Goal: Find specific page/section: Find specific page/section

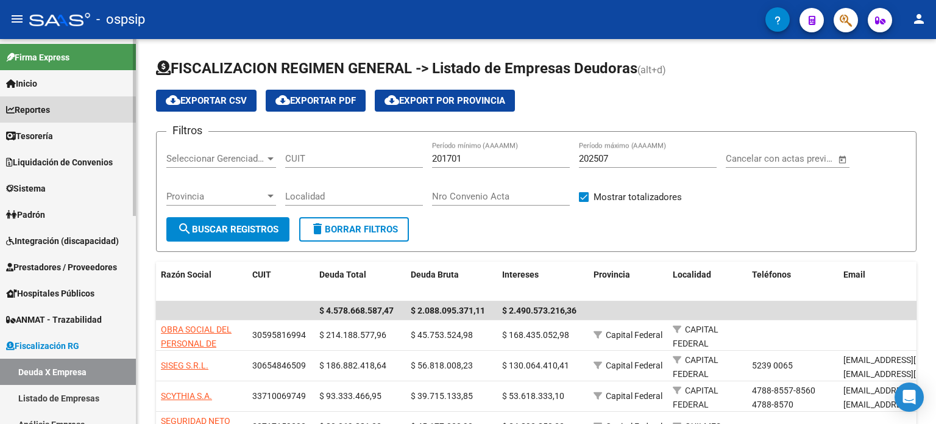
click at [56, 111] on link "Reportes" at bounding box center [68, 109] width 136 height 26
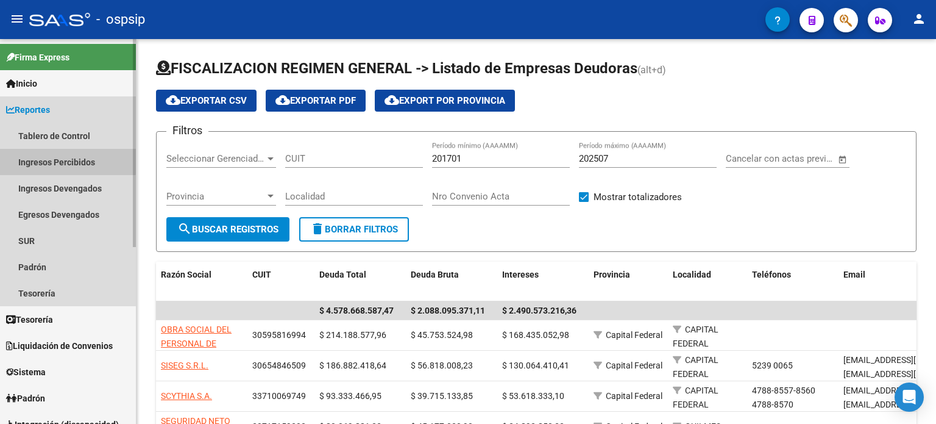
click at [57, 160] on link "Ingresos Percibidos" at bounding box center [68, 162] width 136 height 26
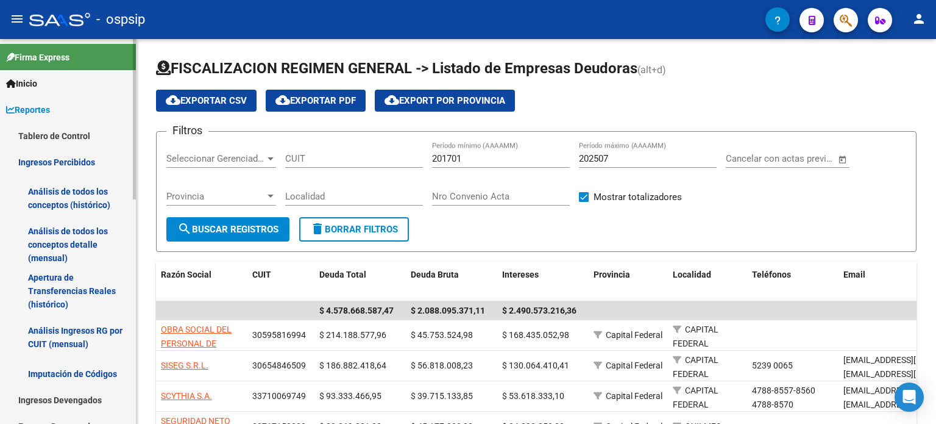
click at [54, 237] on link "Análisis de todos los conceptos detalle (mensual)" at bounding box center [68, 244] width 136 height 46
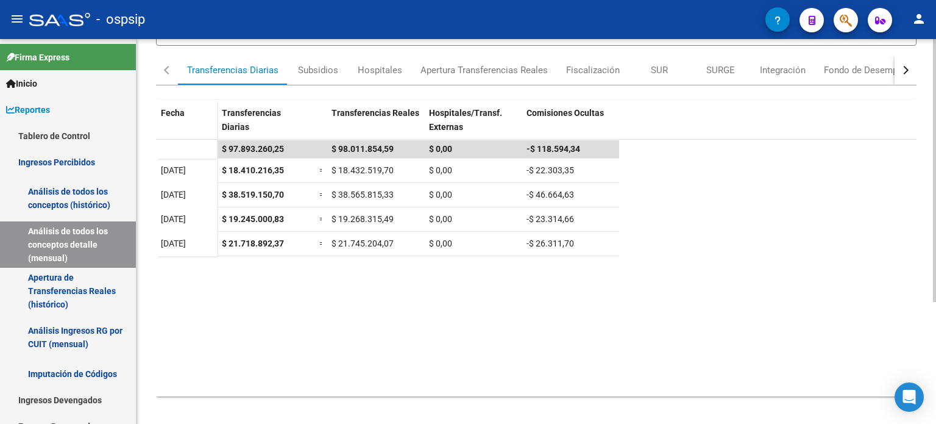
scroll to position [178, 0]
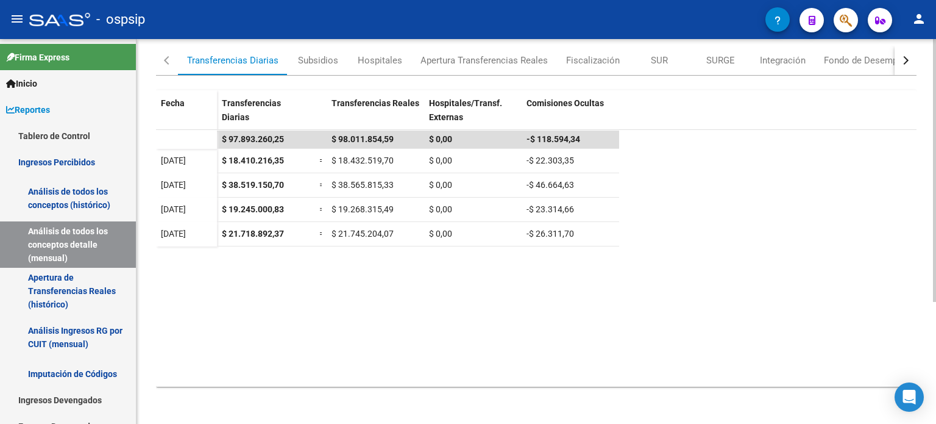
click at [319, 291] on datatable-body "$ 97.893.260,25 $ 98.011.854,59 $ 0,00 -$ 118.594,34 [DATE] $ 18.410.216,35 = $…" at bounding box center [536, 258] width 761 height 257
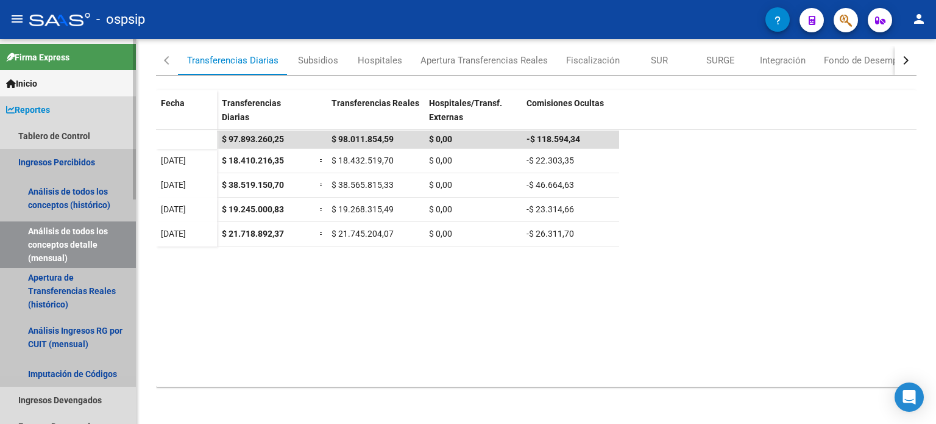
click at [82, 155] on link "Ingresos Percibidos" at bounding box center [68, 162] width 136 height 26
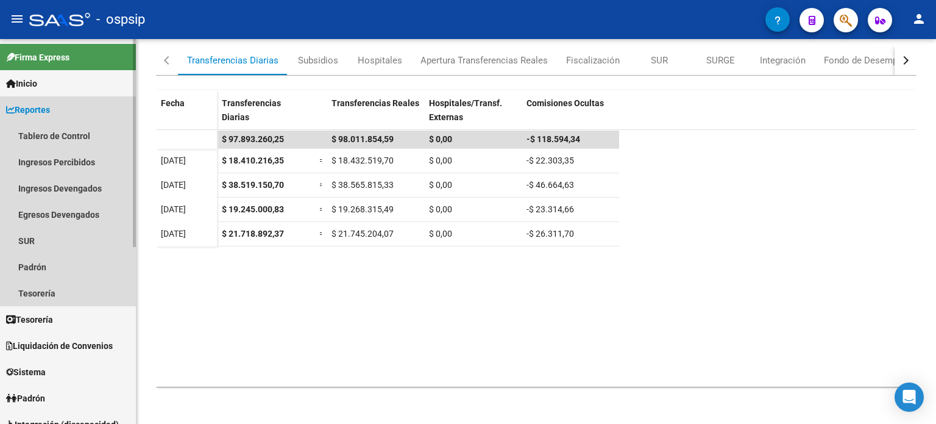
click at [68, 111] on link "Reportes" at bounding box center [68, 109] width 136 height 26
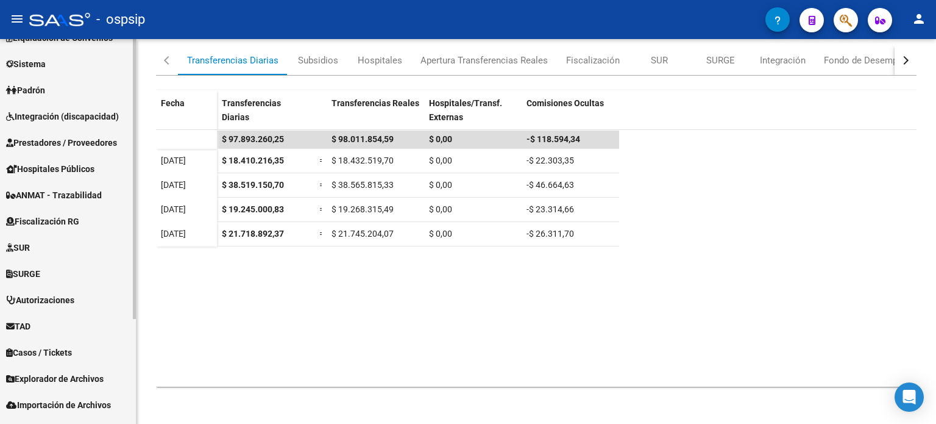
scroll to position [144, 0]
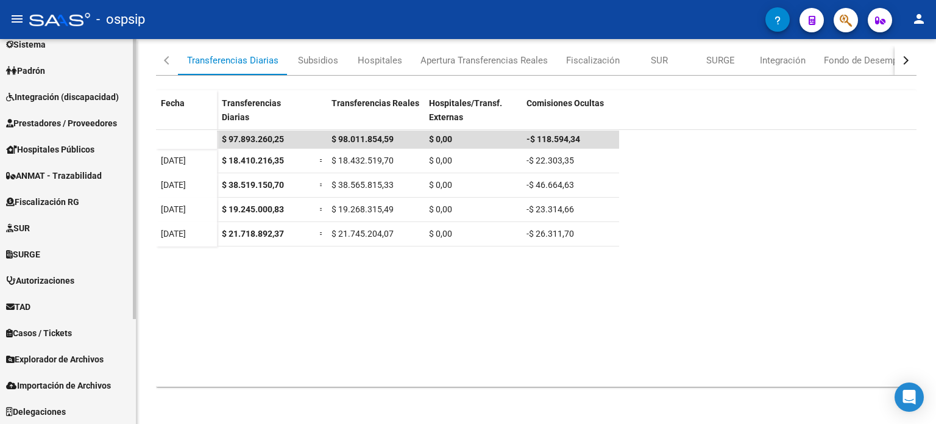
click at [91, 212] on link "Fiscalización RG" at bounding box center [68, 201] width 136 height 26
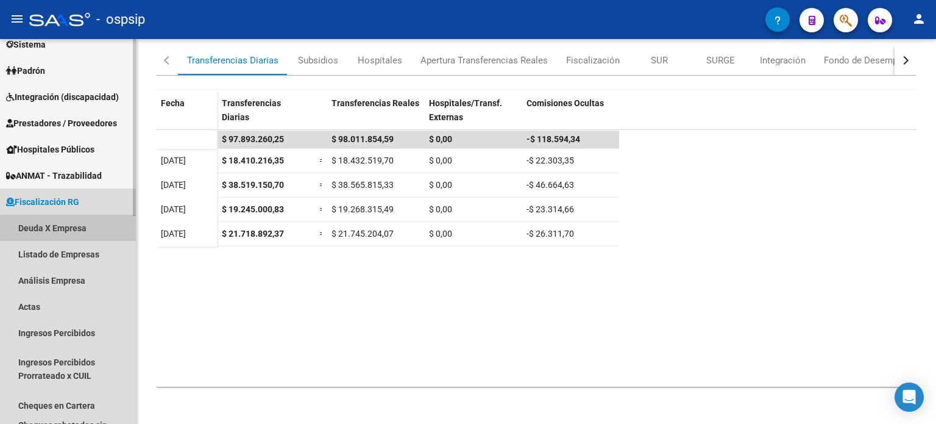
click at [57, 233] on link "Deuda X Empresa" at bounding box center [68, 228] width 136 height 26
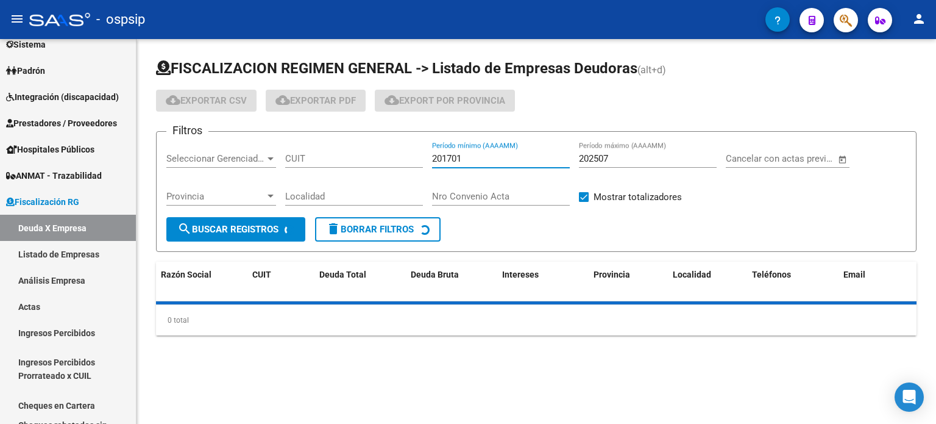
click at [518, 163] on input "201701" at bounding box center [501, 158] width 138 height 11
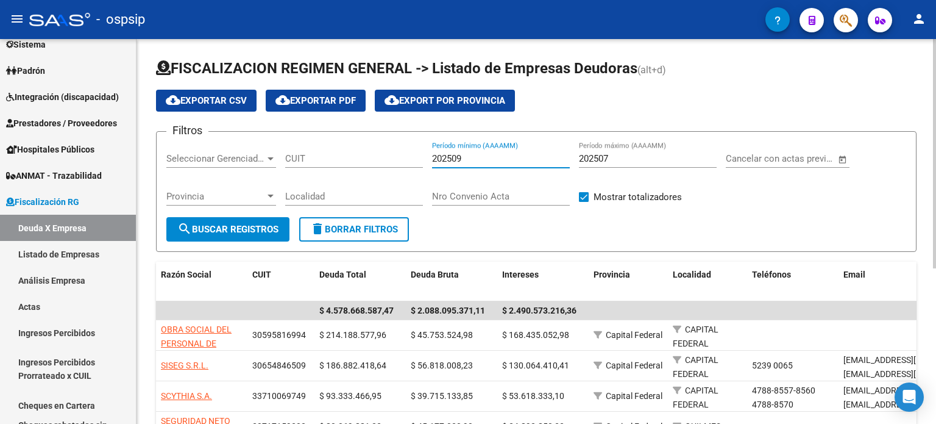
type input "202509"
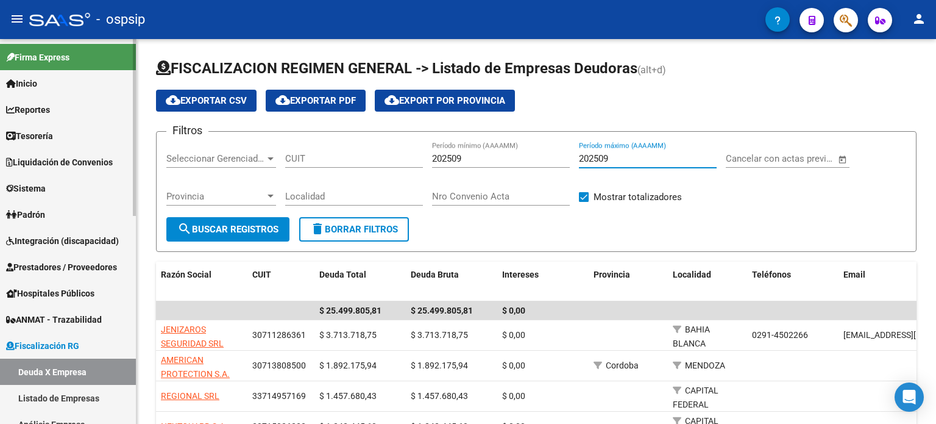
type input "202509"
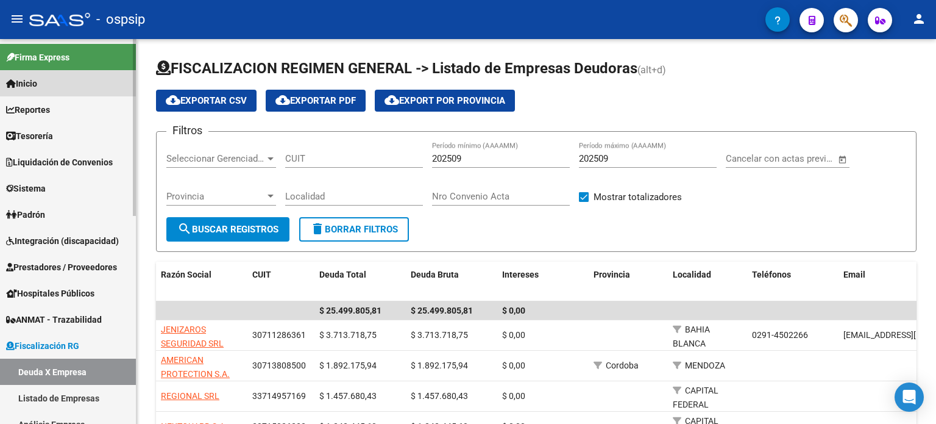
click at [61, 79] on link "Inicio" at bounding box center [68, 83] width 136 height 26
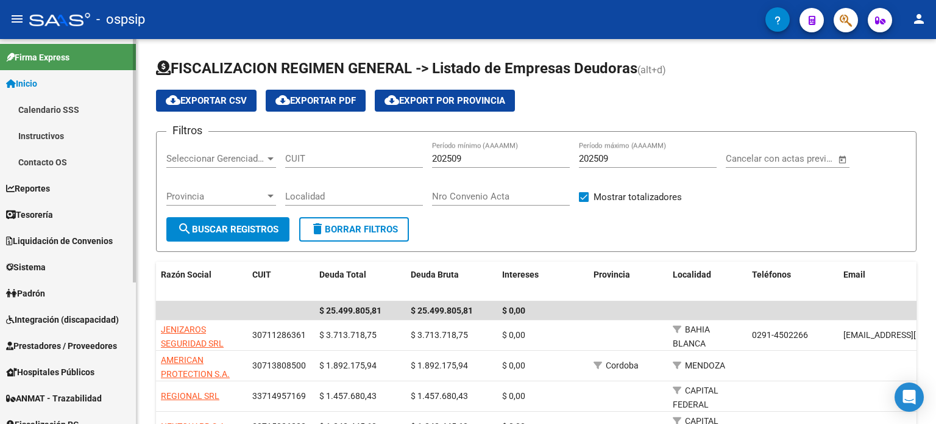
click at [61, 90] on link "Inicio" at bounding box center [68, 83] width 136 height 26
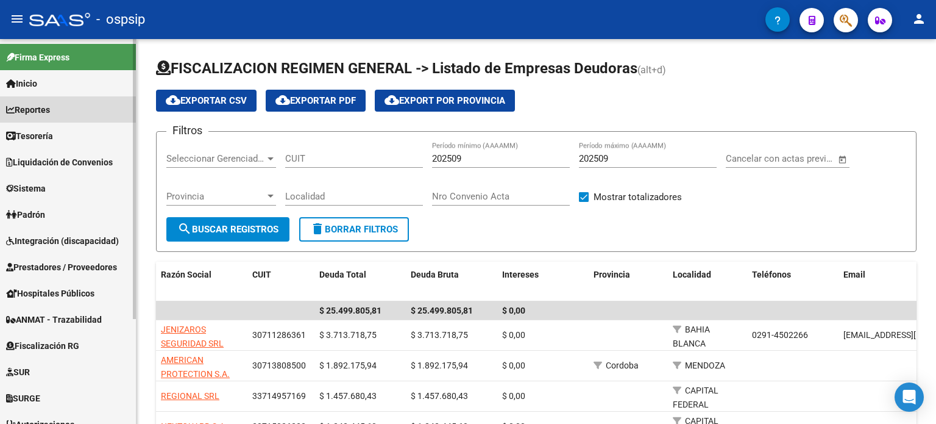
click at [50, 105] on span "Reportes" at bounding box center [28, 109] width 44 height 13
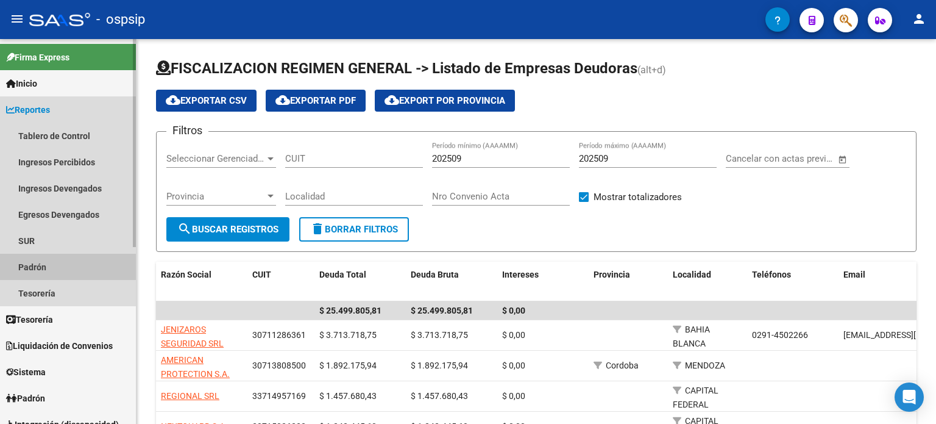
click at [47, 266] on link "Padrón" at bounding box center [68, 267] width 136 height 26
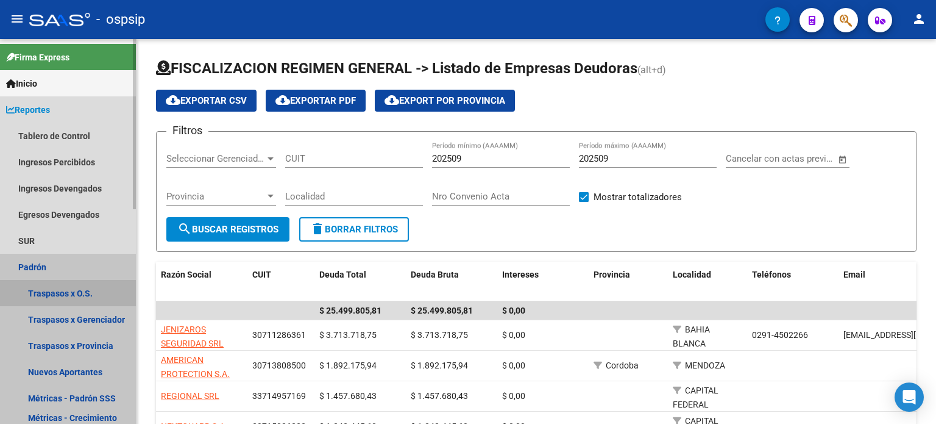
click at [52, 293] on link "Traspasos x O.S." at bounding box center [68, 293] width 136 height 26
